Goal: Find specific page/section: Find specific page/section

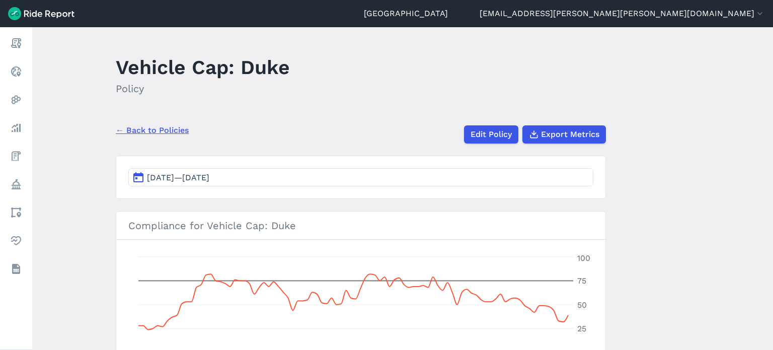
scroll to position [27, 0]
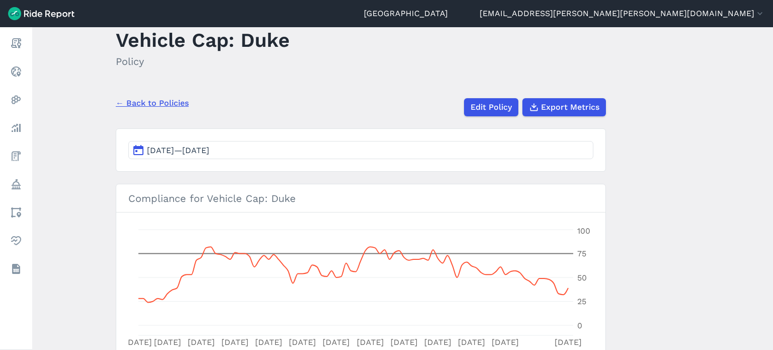
click at [168, 106] on link "← Back to Policies" at bounding box center [152, 103] width 73 height 12
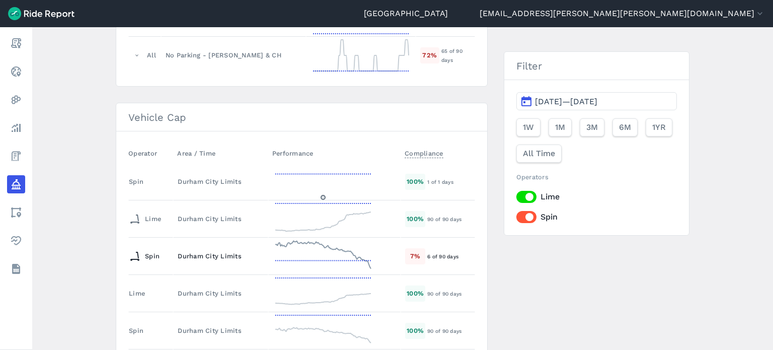
scroll to position [905, 0]
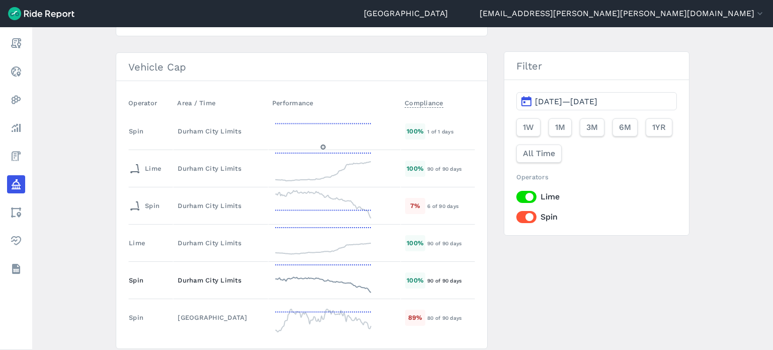
click at [233, 275] on div "Durham City Limits" at bounding box center [221, 280] width 86 height 10
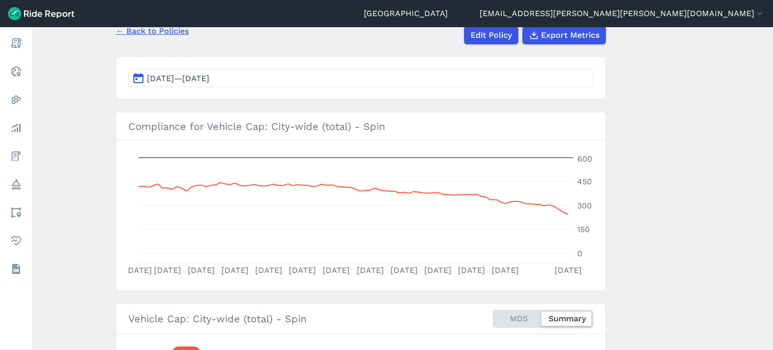
scroll to position [50, 0]
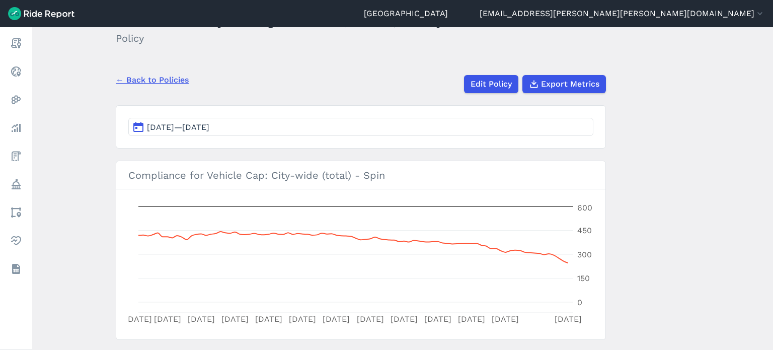
click at [495, 126] on button "[DATE]—[DATE]" at bounding box center [360, 127] width 465 height 18
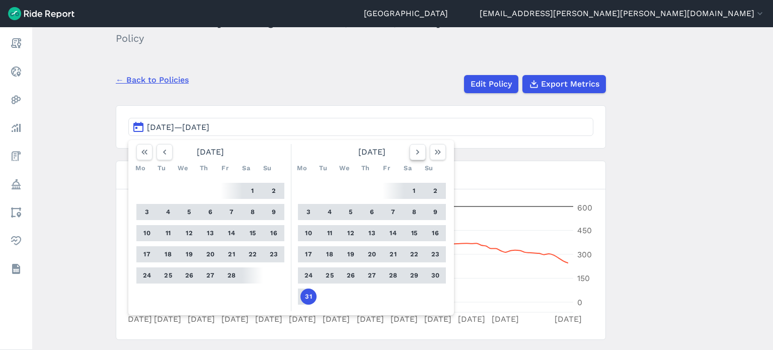
click at [417, 150] on icon "button" at bounding box center [417, 152] width 10 height 10
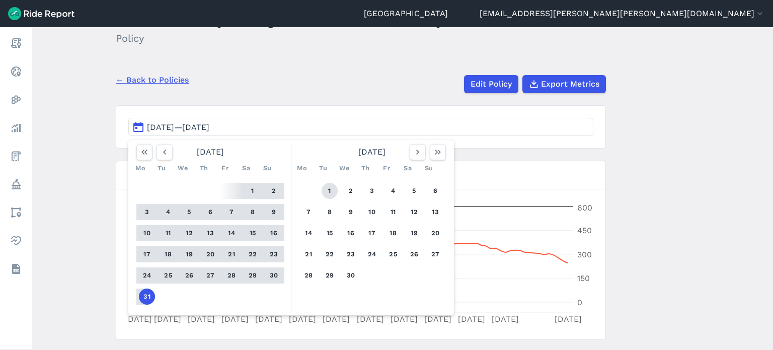
click at [333, 191] on button "1" at bounding box center [329, 191] width 16 height 16
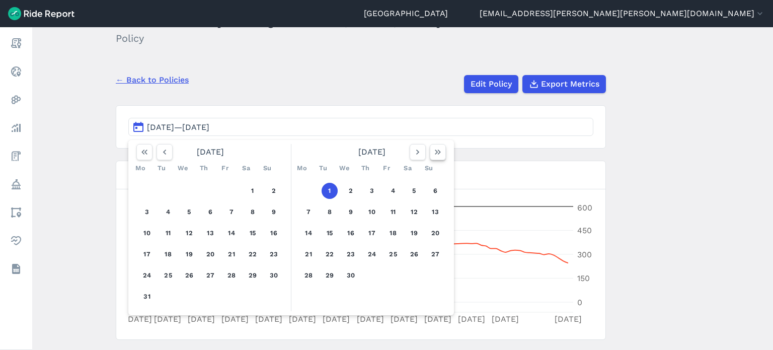
click at [434, 151] on icon "button" at bounding box center [438, 152] width 10 height 10
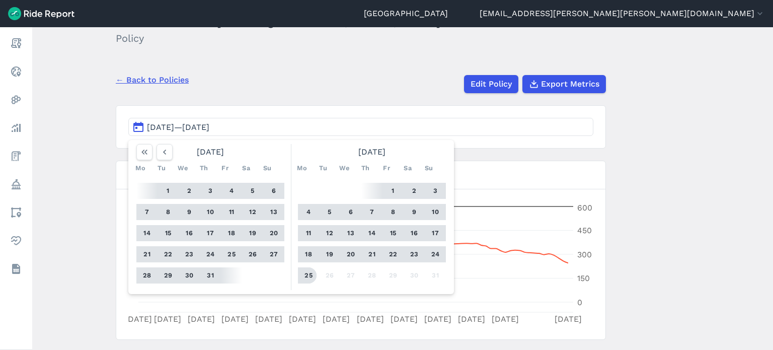
click at [306, 271] on button "25" at bounding box center [308, 275] width 16 height 16
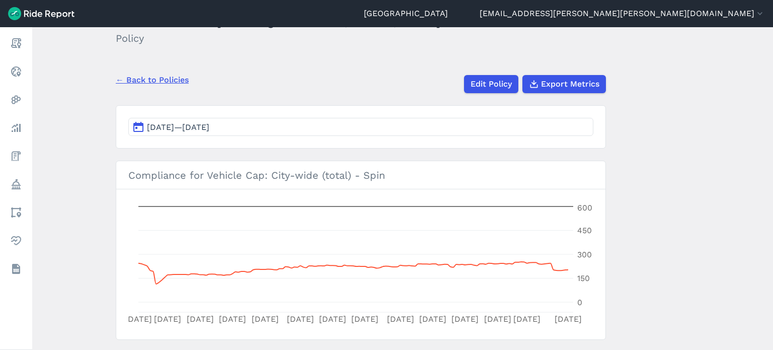
click at [700, 185] on main "Vehicle Cap: City-wide (total) - Spin Policy ← Back to Policies Edit Policy Exp…" at bounding box center [402, 188] width 740 height 322
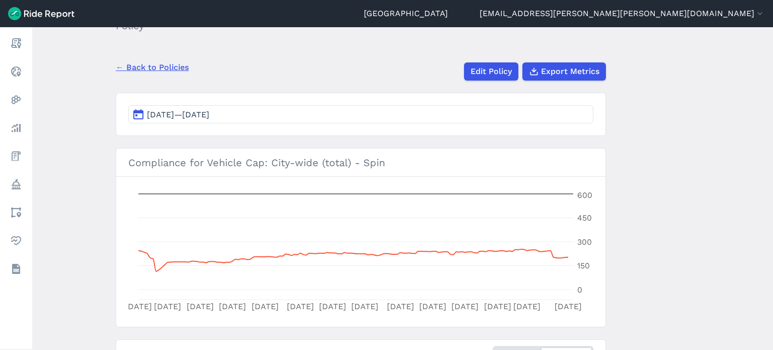
scroll to position [128, 0]
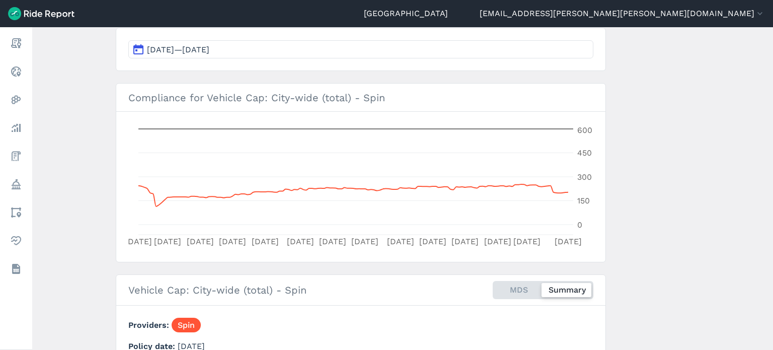
click at [680, 209] on main "Vehicle Cap: City-wide (total) - Spin Policy ← Back to Policies Edit Policy Exp…" at bounding box center [402, 188] width 740 height 322
click at [684, 185] on main "Vehicle Cap: City-wide (total) - Spin Policy ← Back to Policies Edit Policy Exp…" at bounding box center [402, 188] width 740 height 322
